Goal: Information Seeking & Learning: Find specific fact

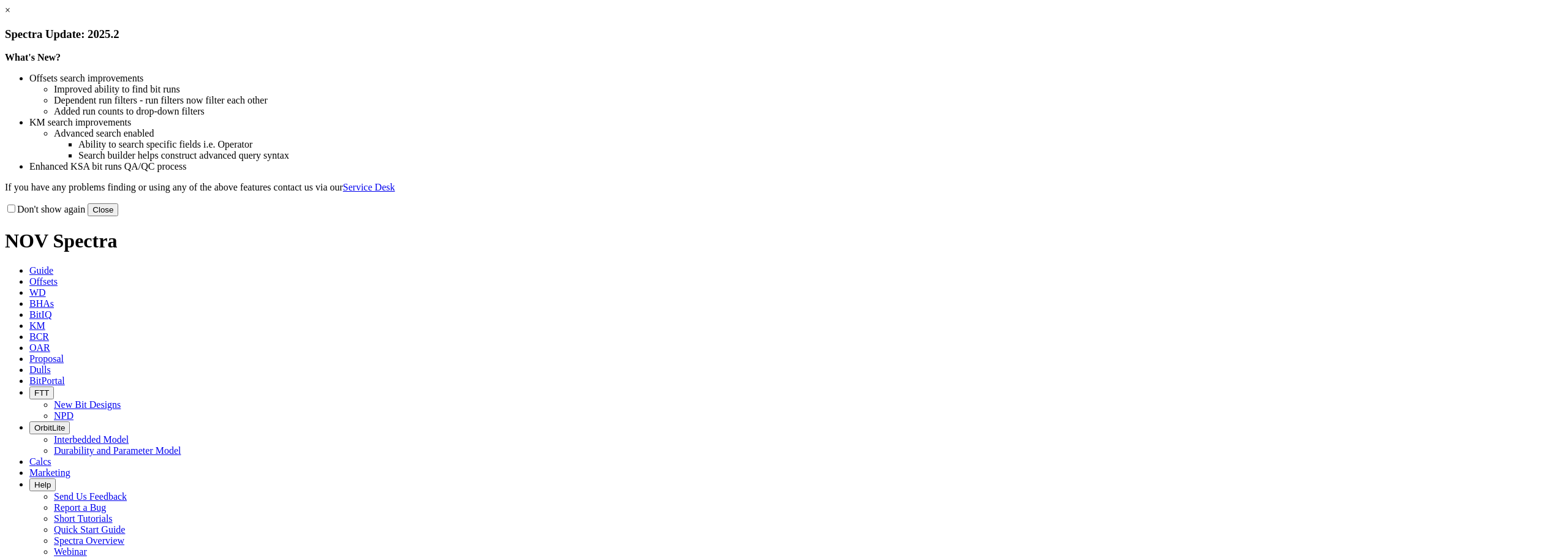
click at [10, 16] on link "×" at bounding box center [7, 9] width 5 height 10
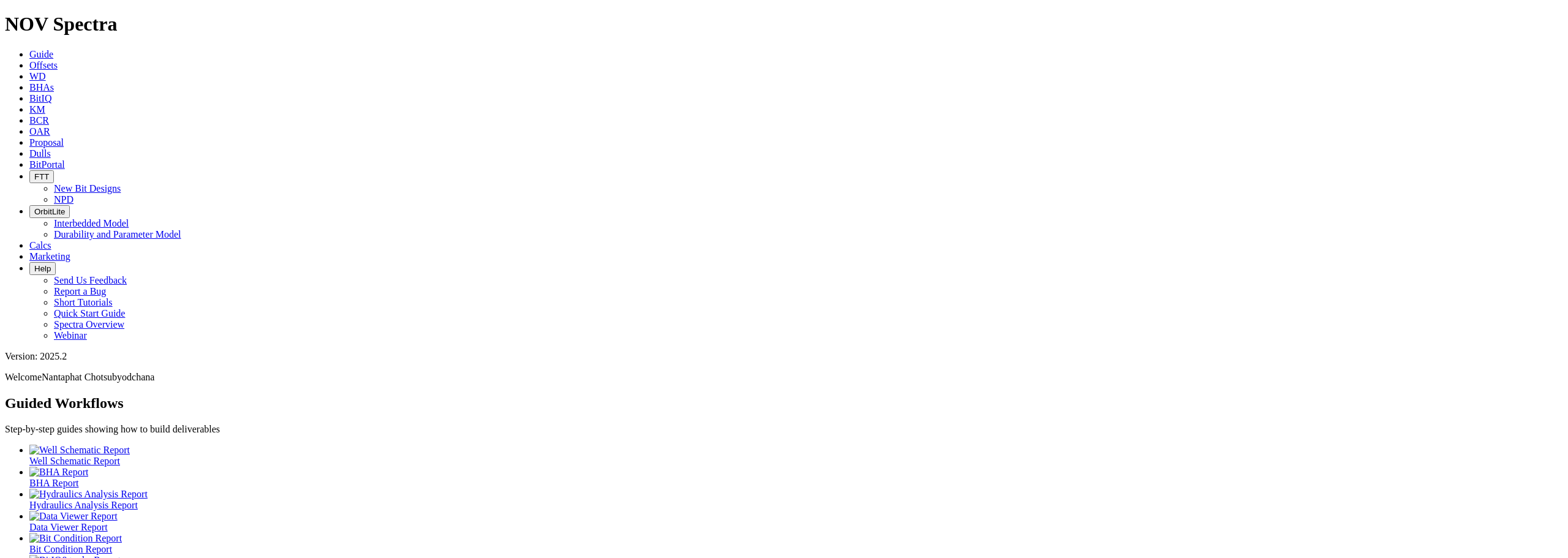
click at [45, 104] on link "KM" at bounding box center [37, 109] width 16 height 10
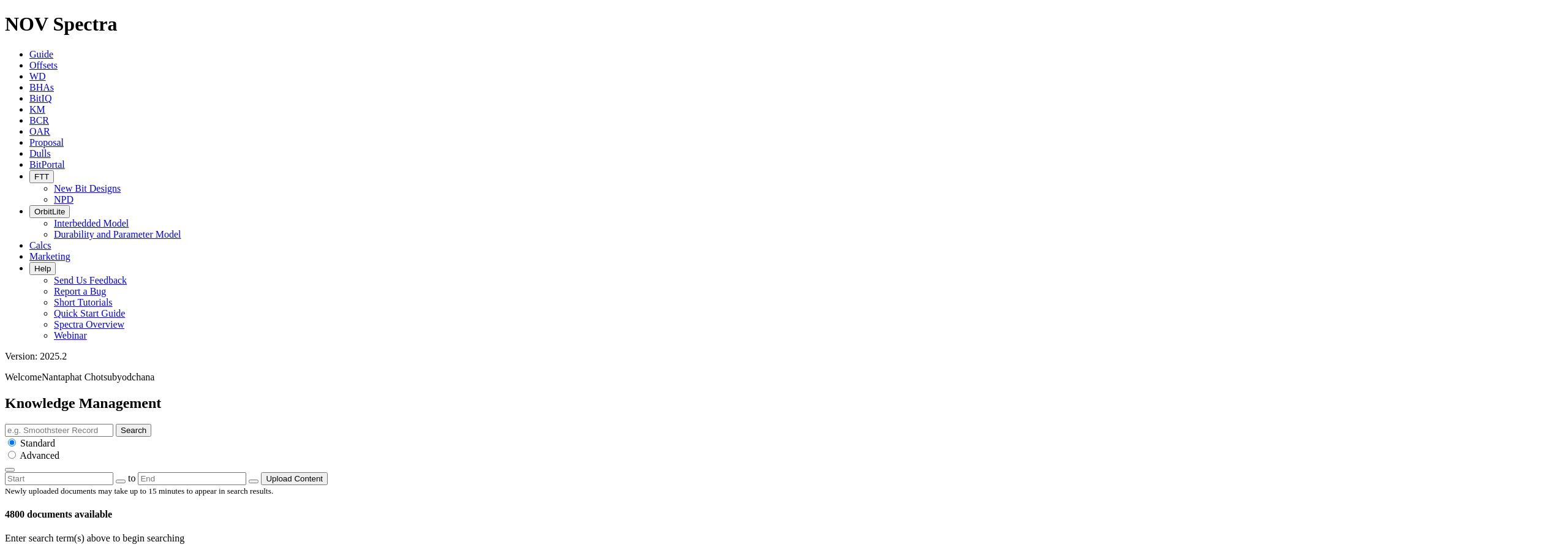
click at [114, 424] on input "text" at bounding box center [58, 430] width 108 height 13
paste input "FuseTek bits"
type input "FuseTek"
click at [152, 424] on button "Search" at bounding box center [134, 430] width 36 height 13
click at [47, 557] on icon at bounding box center [47, 564] width 0 height 10
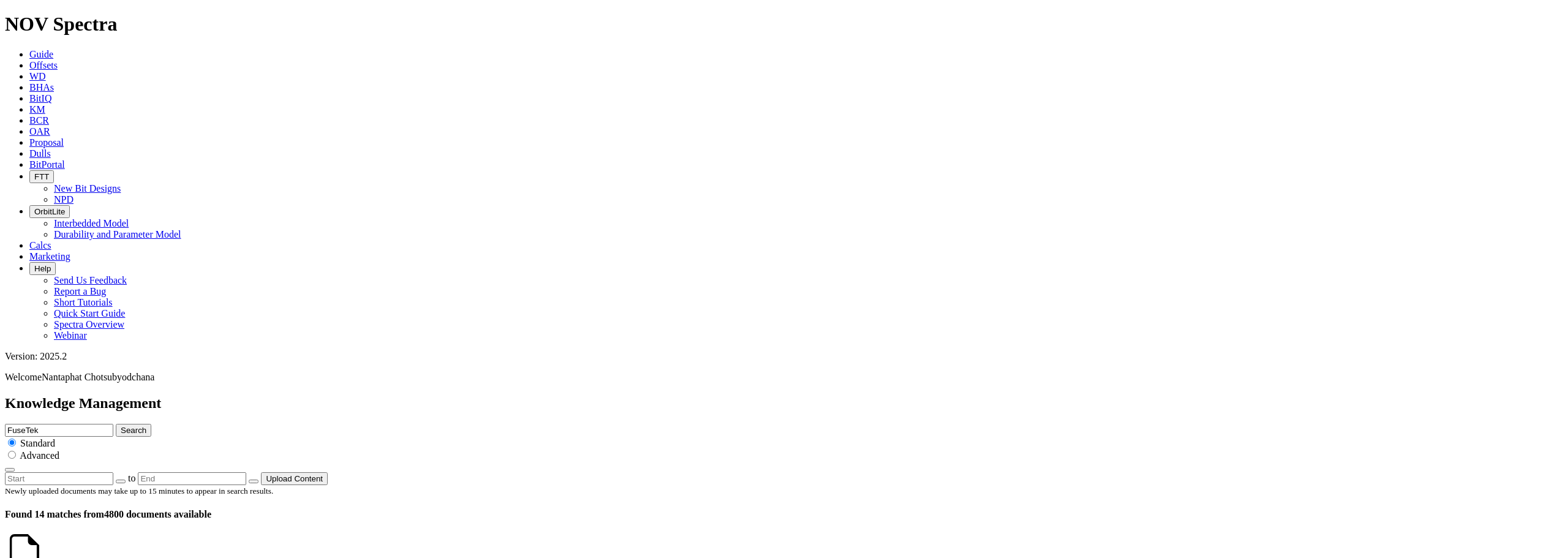
scroll to position [2243, 0]
